Goal: Task Accomplishment & Management: Complete application form

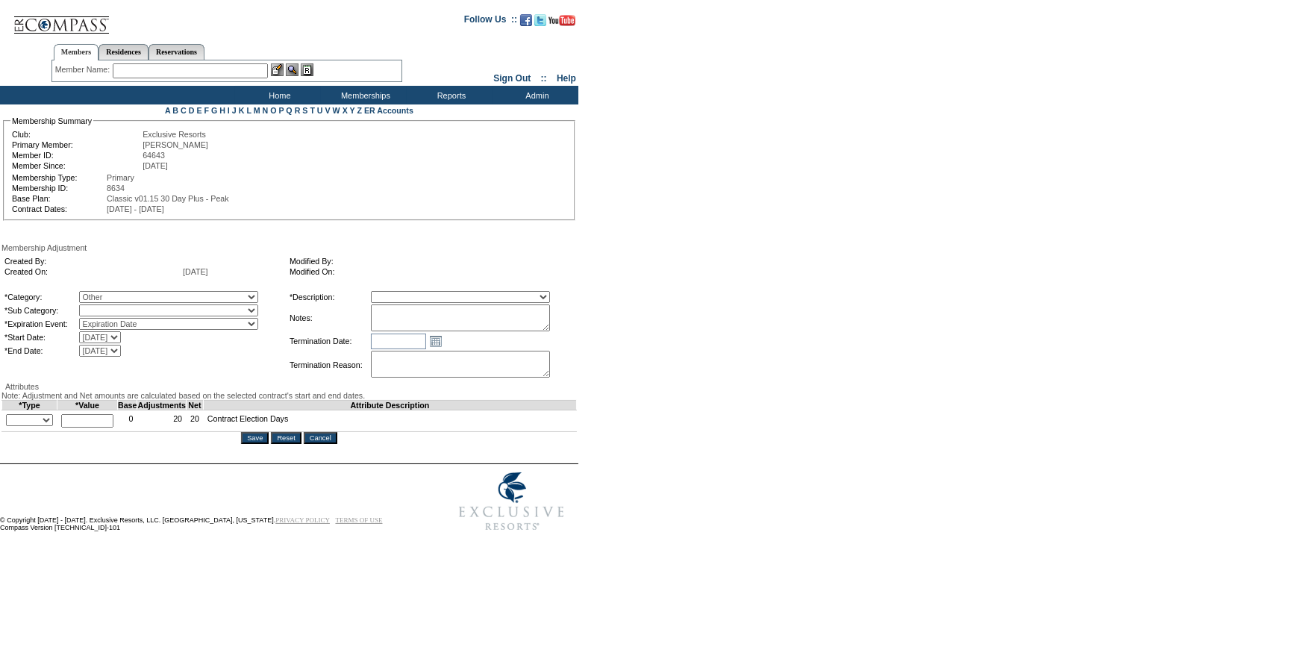
click at [172, 307] on select "Miscellaneous Adjustment" at bounding box center [168, 310] width 179 height 12
select select "179"
click at [109, 306] on select "Miscellaneous Adjustment" at bounding box center [168, 310] width 179 height 12
click at [53, 426] on select "+ - Override" at bounding box center [29, 420] width 47 height 12
select select "3"
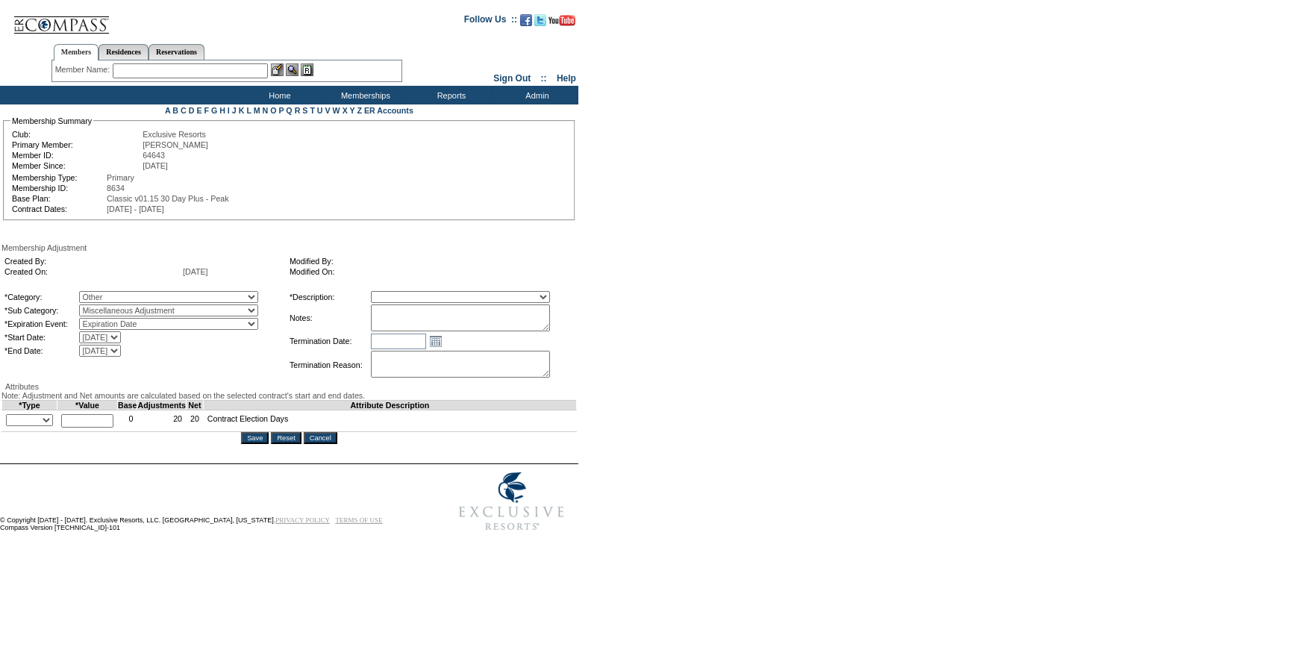
click at [9, 426] on select "+ - Override" at bounding box center [29, 420] width 47 height 12
click at [95, 428] on input "text" at bounding box center [87, 420] width 52 height 13
type input "20"
click at [442, 299] on select "Membership/Transfer Fee Adjustment Membership Fee Adjustment Add-On Fee Adjustm…" at bounding box center [460, 297] width 179 height 12
select select "275"
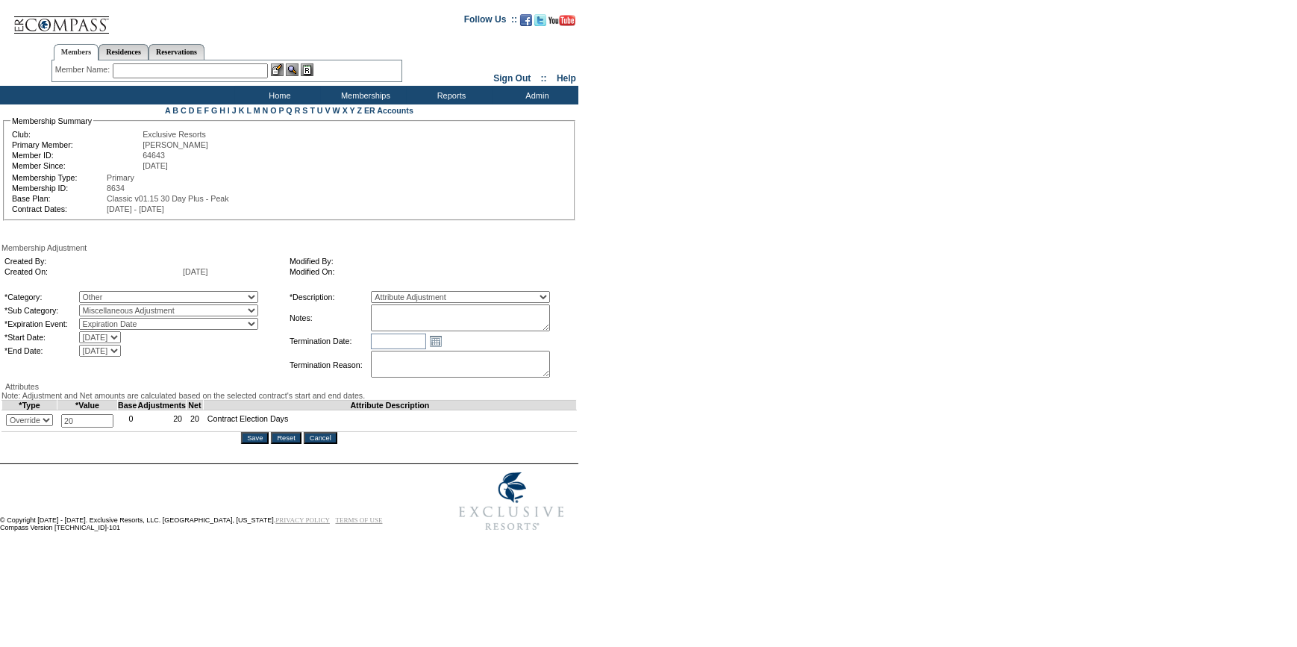
click at [398, 292] on select "Membership/Transfer Fee Adjustment Membership Fee Adjustment Add-On Fee Adjustm…" at bounding box center [460, 297] width 179 height 12
click at [257, 444] on input "Save" at bounding box center [255, 438] width 28 height 12
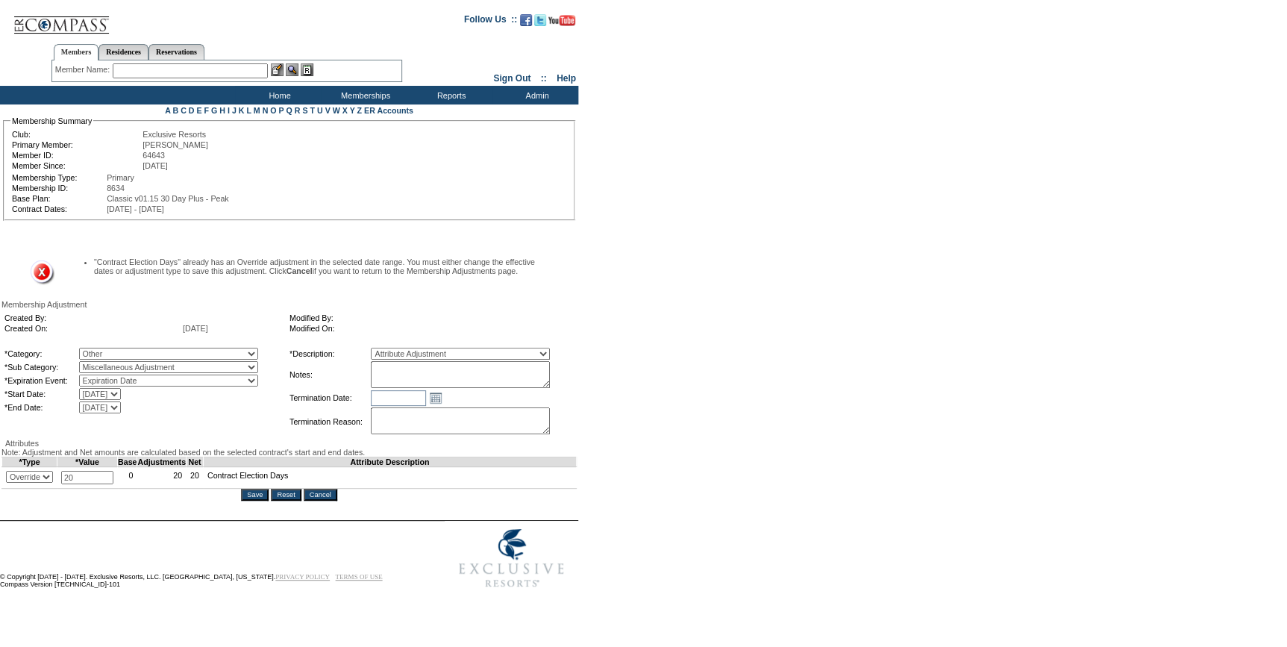
click at [327, 501] on input "Cancel" at bounding box center [321, 495] width 34 height 12
